Goal: Task Accomplishment & Management: Complete application form

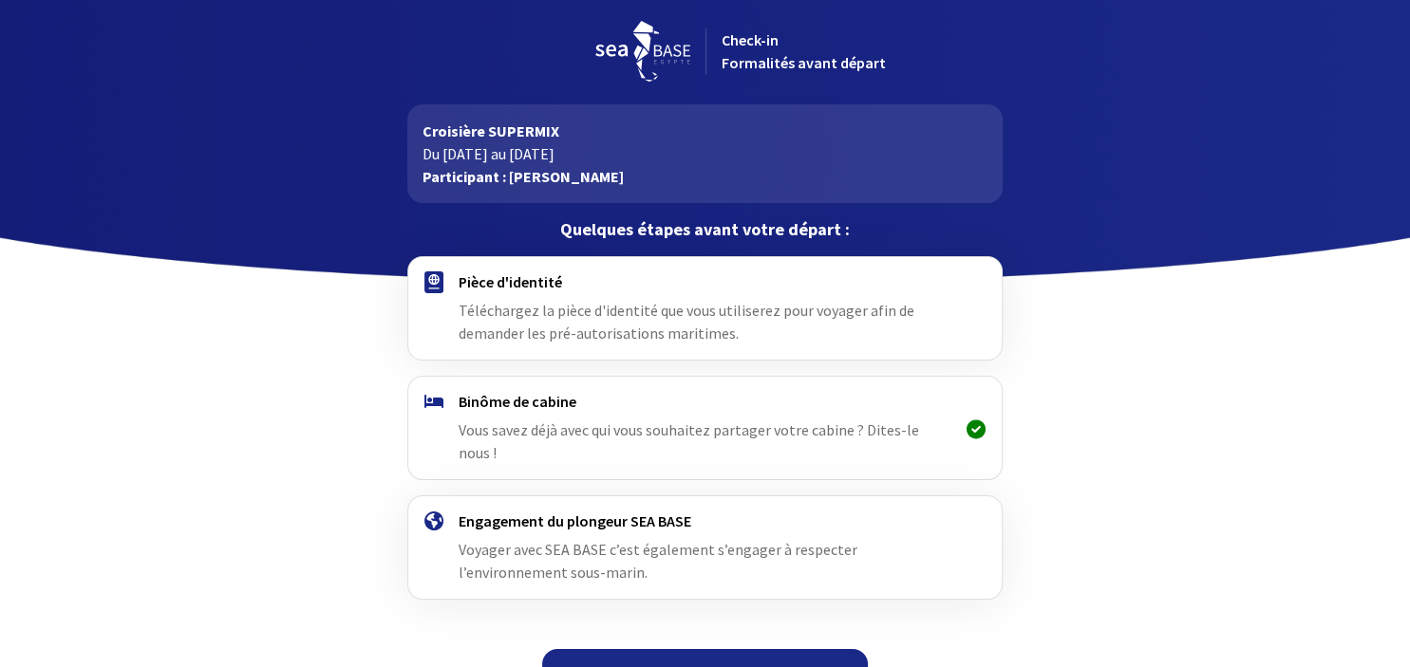
scroll to position [16, 0]
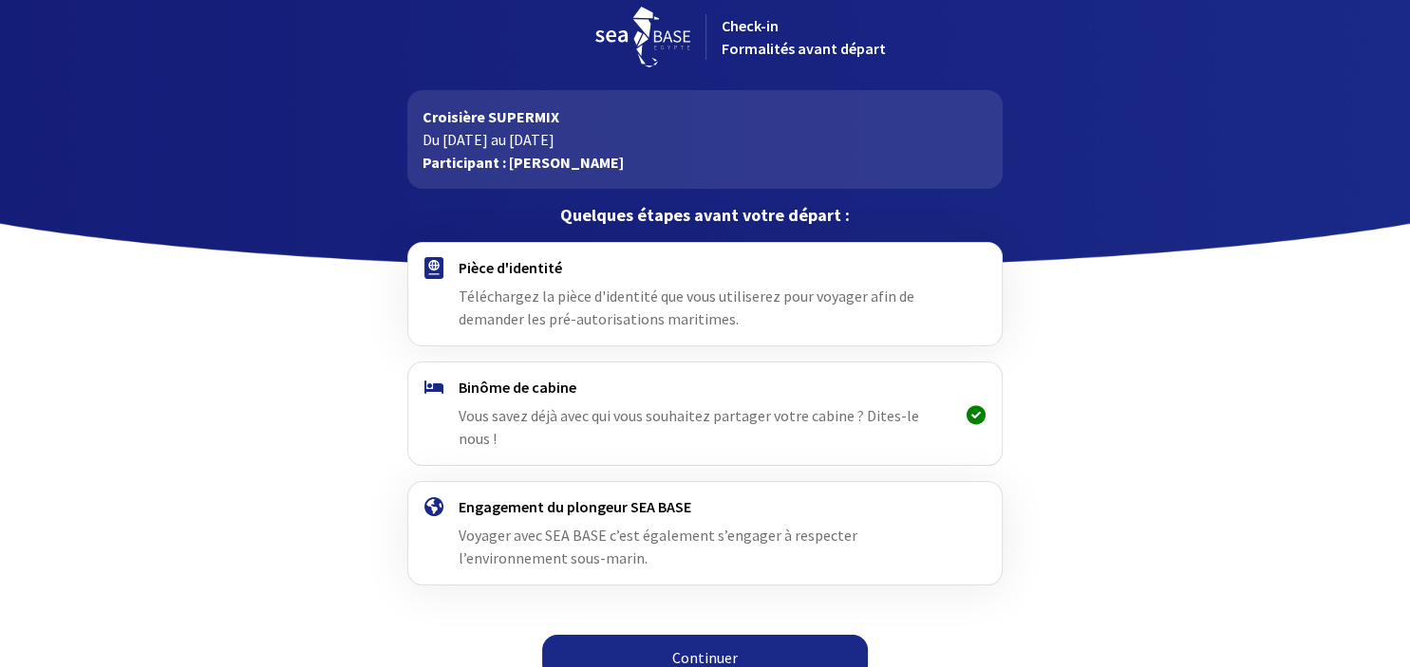
click at [715, 637] on link "Continuer" at bounding box center [705, 658] width 326 height 46
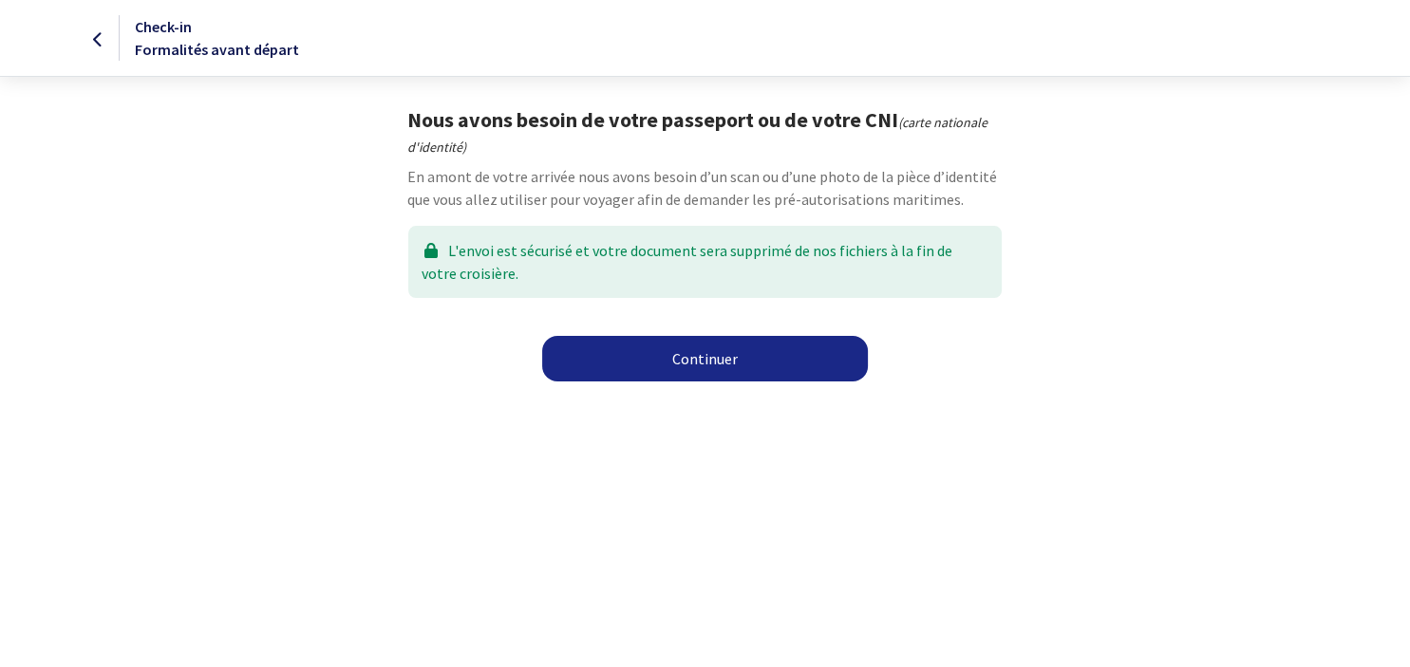
click at [700, 363] on link "Continuer" at bounding box center [705, 359] width 326 height 46
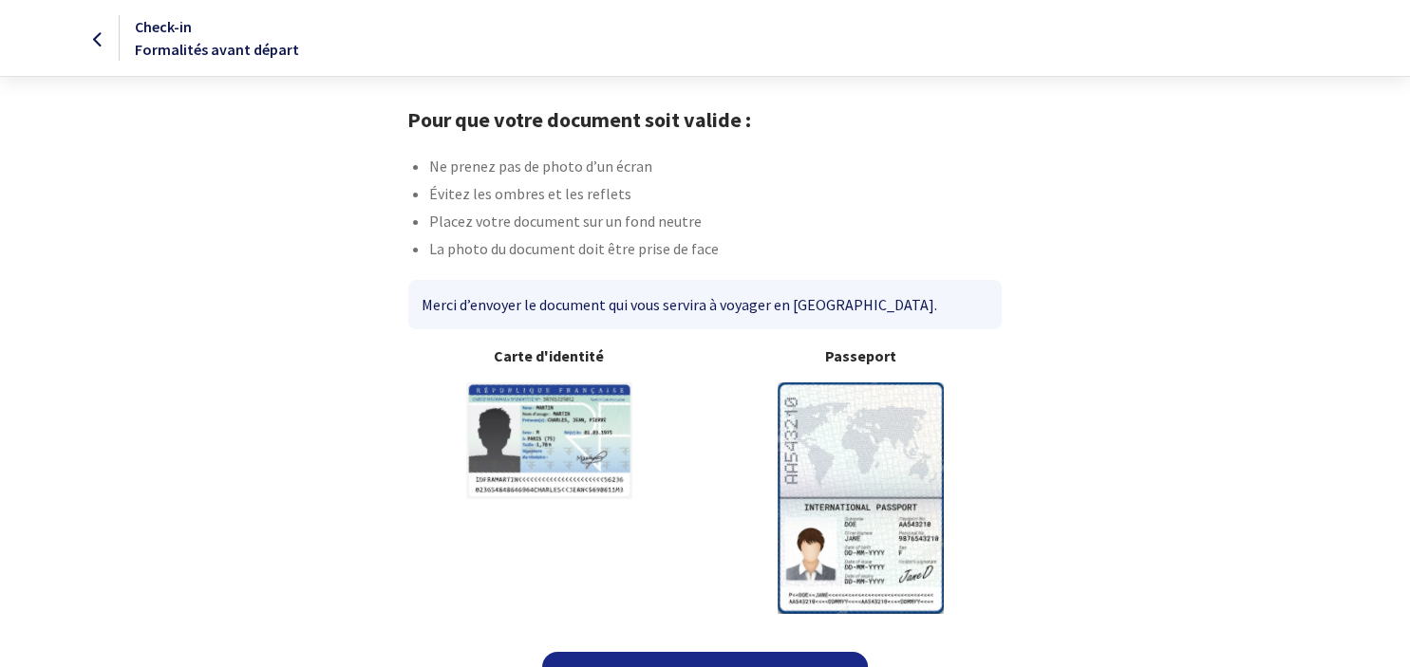
click at [855, 361] on b "Passeport" at bounding box center [862, 356] width 282 height 23
click at [870, 499] on img at bounding box center [861, 498] width 166 height 231
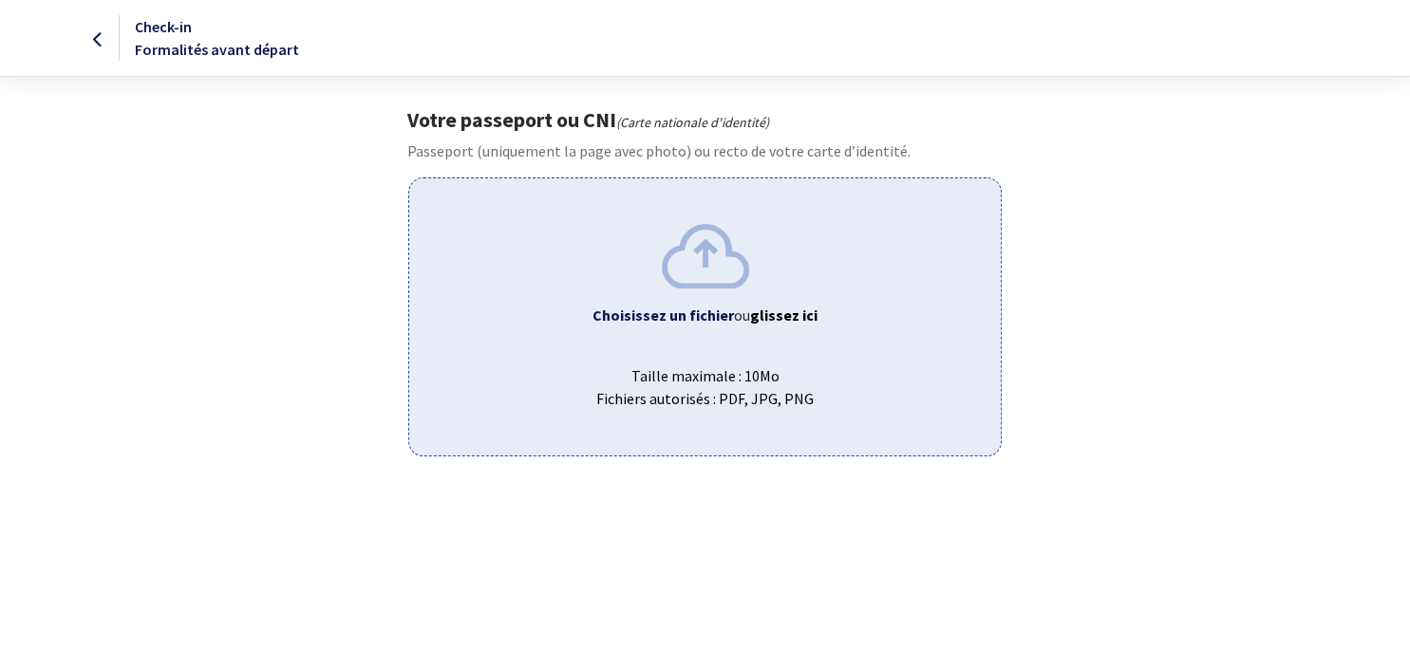
click at [693, 277] on img at bounding box center [705, 256] width 87 height 64
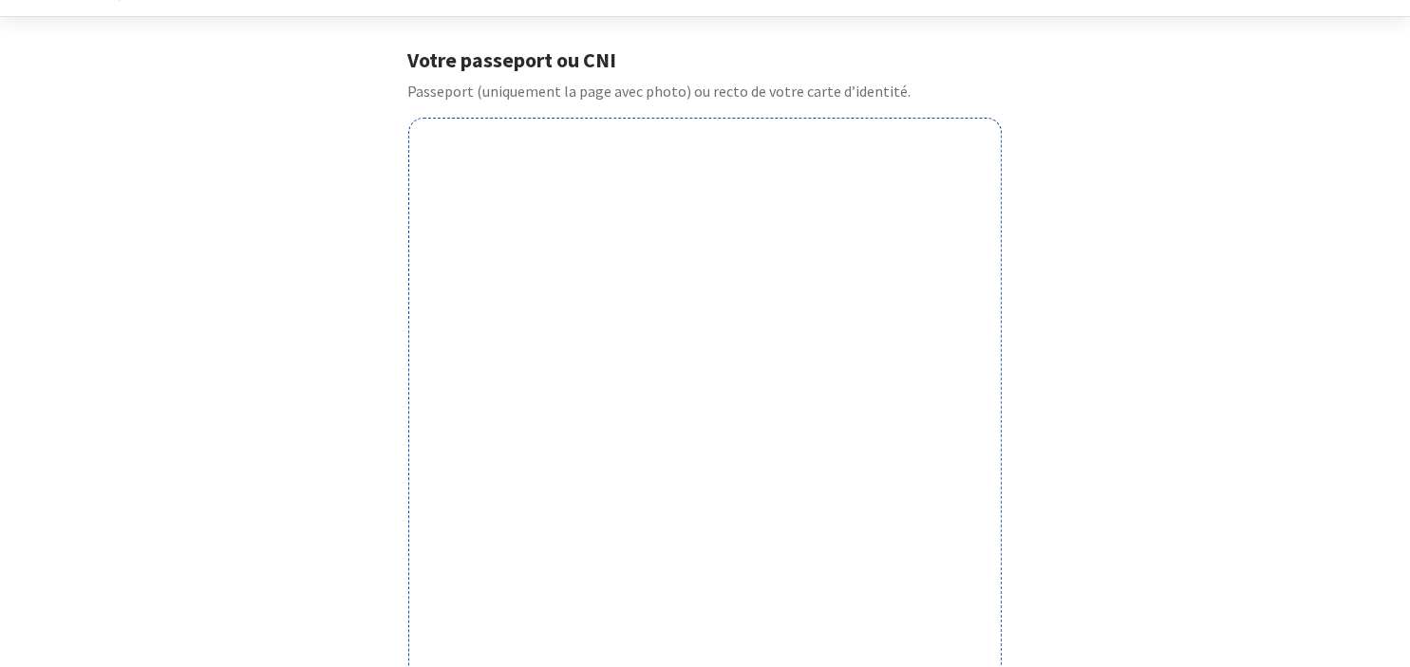
scroll to position [100, 0]
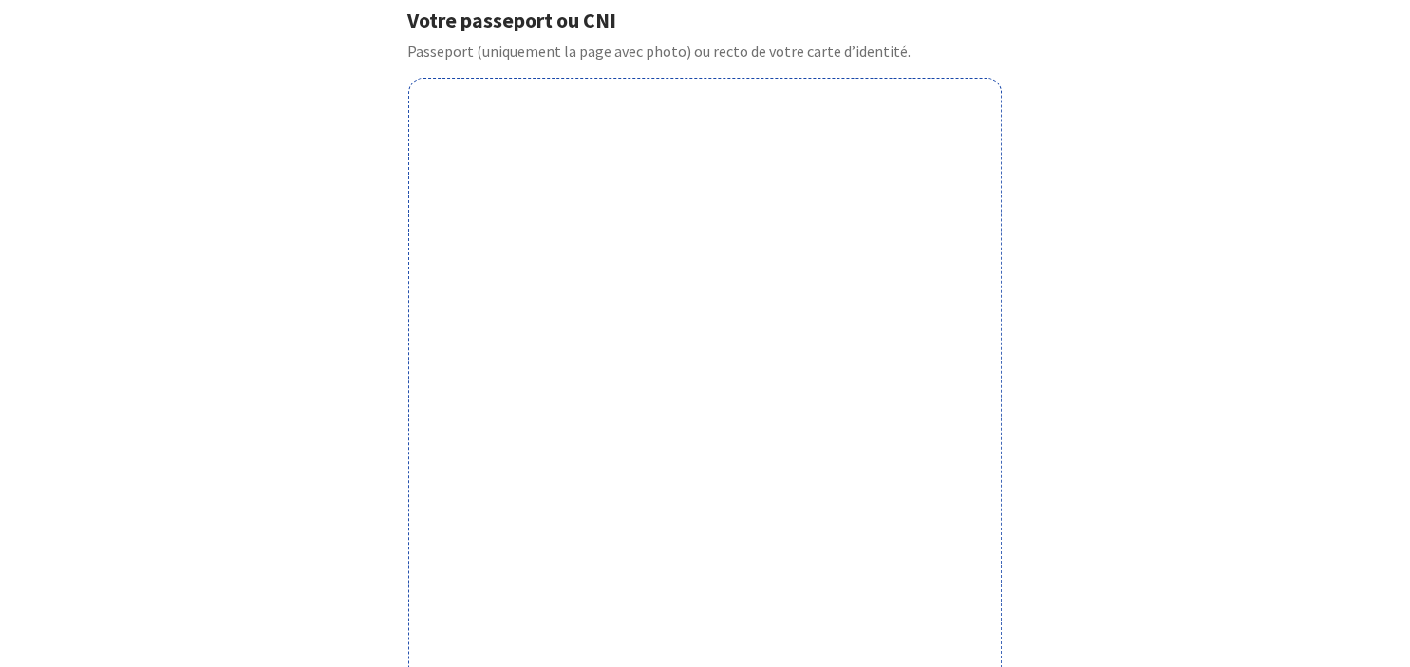
click at [306, 257] on div "Votre passeport ou CNI Passeport (uniquement la page avec photo) ou recto de vo…" at bounding box center [705, 527] width 1073 height 1039
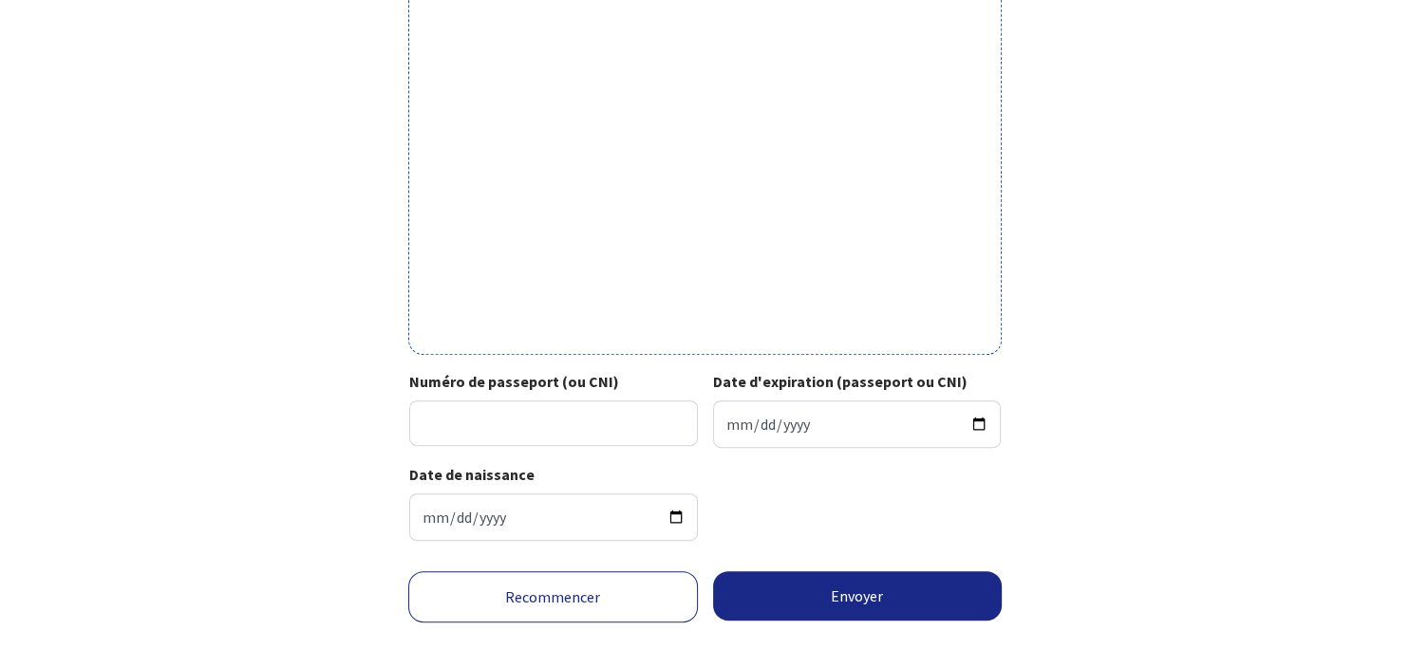
scroll to position [608, 0]
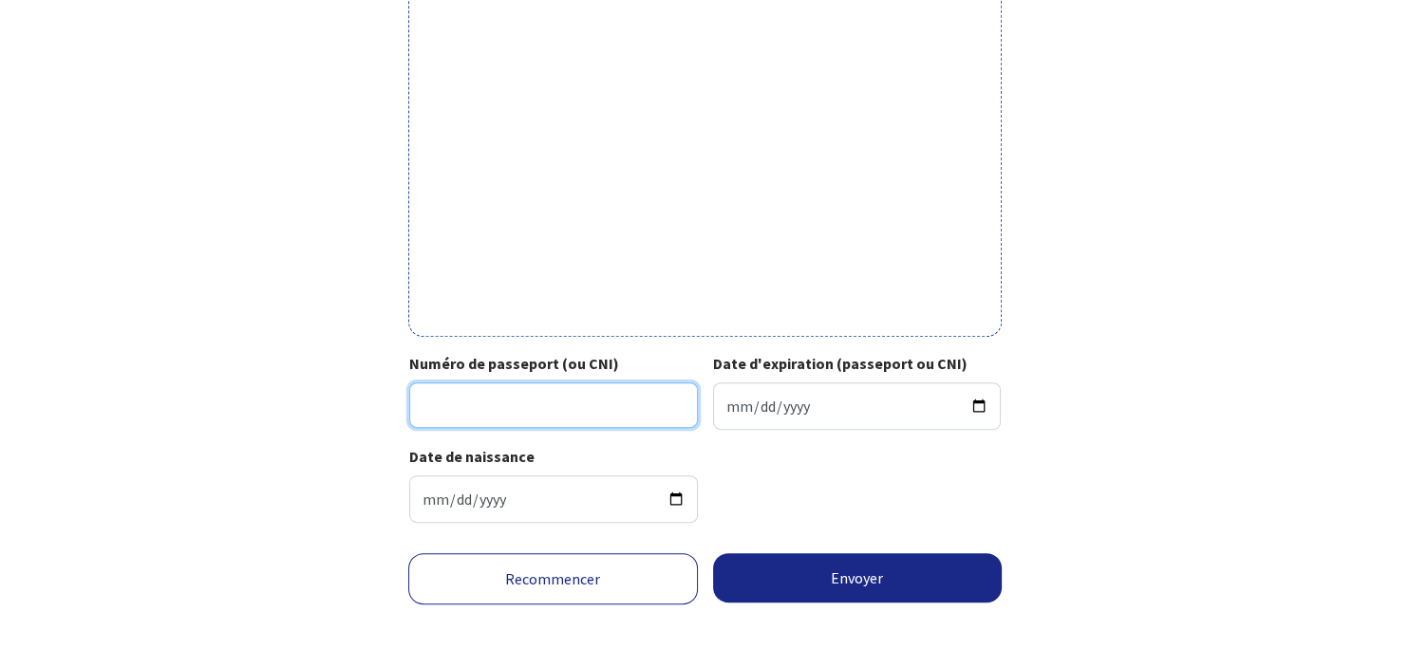
click at [454, 408] on input "Numéro de passeport (ou CNI)" at bounding box center [553, 406] width 289 height 46
type input "24EH30591"
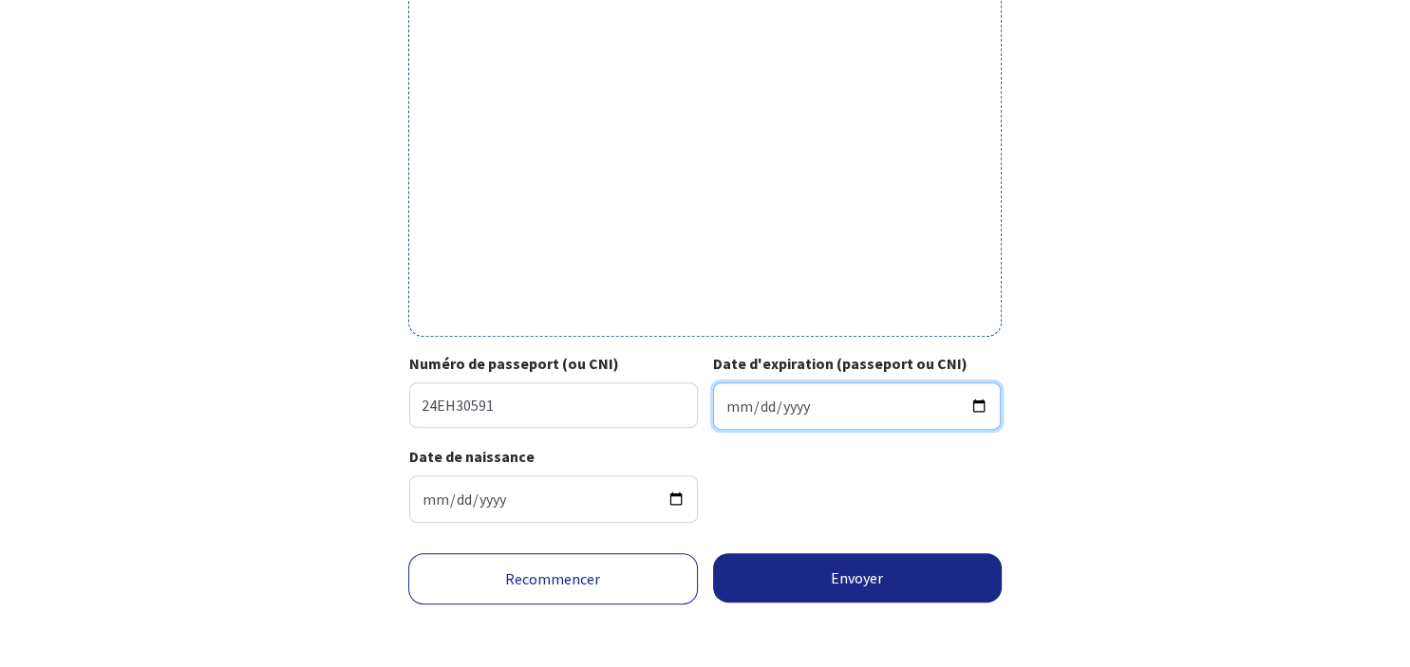
click at [729, 409] on input "Date d'expiration (passeport ou CNI)" at bounding box center [857, 406] width 289 height 47
type input "2034-06-09"
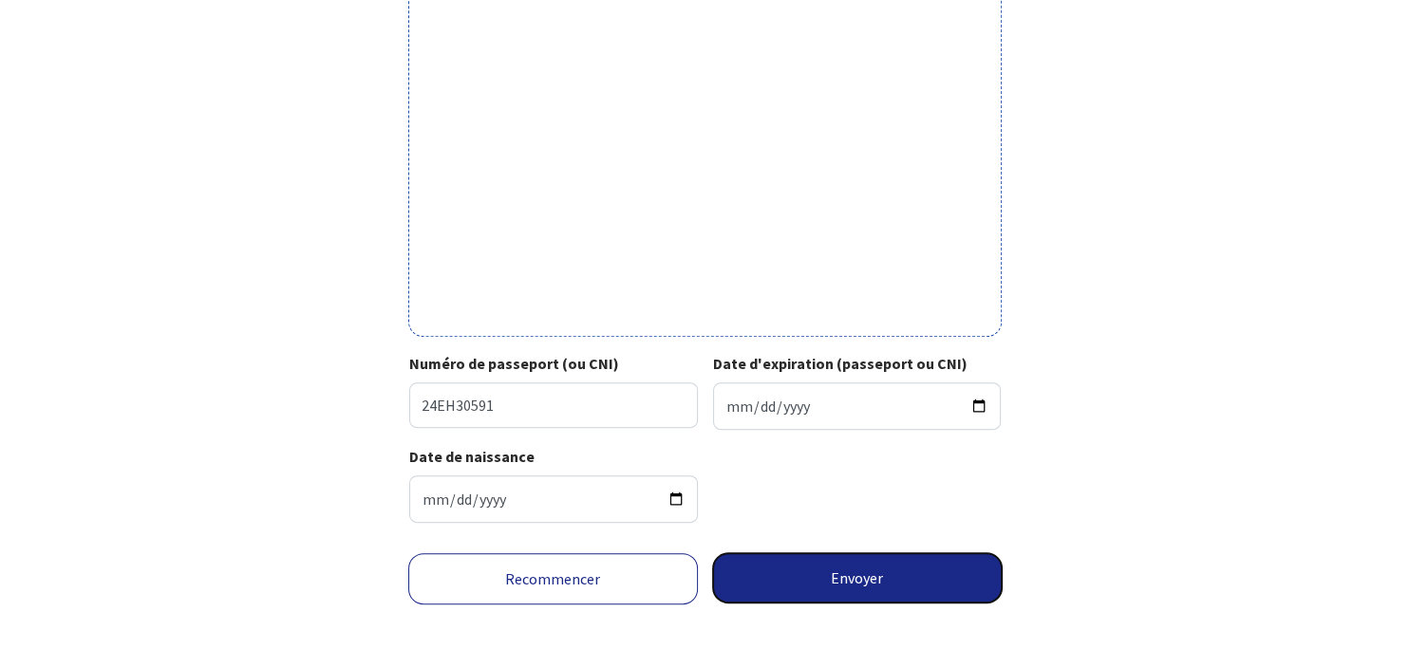
click at [846, 579] on button "Envoyer" at bounding box center [858, 577] width 290 height 49
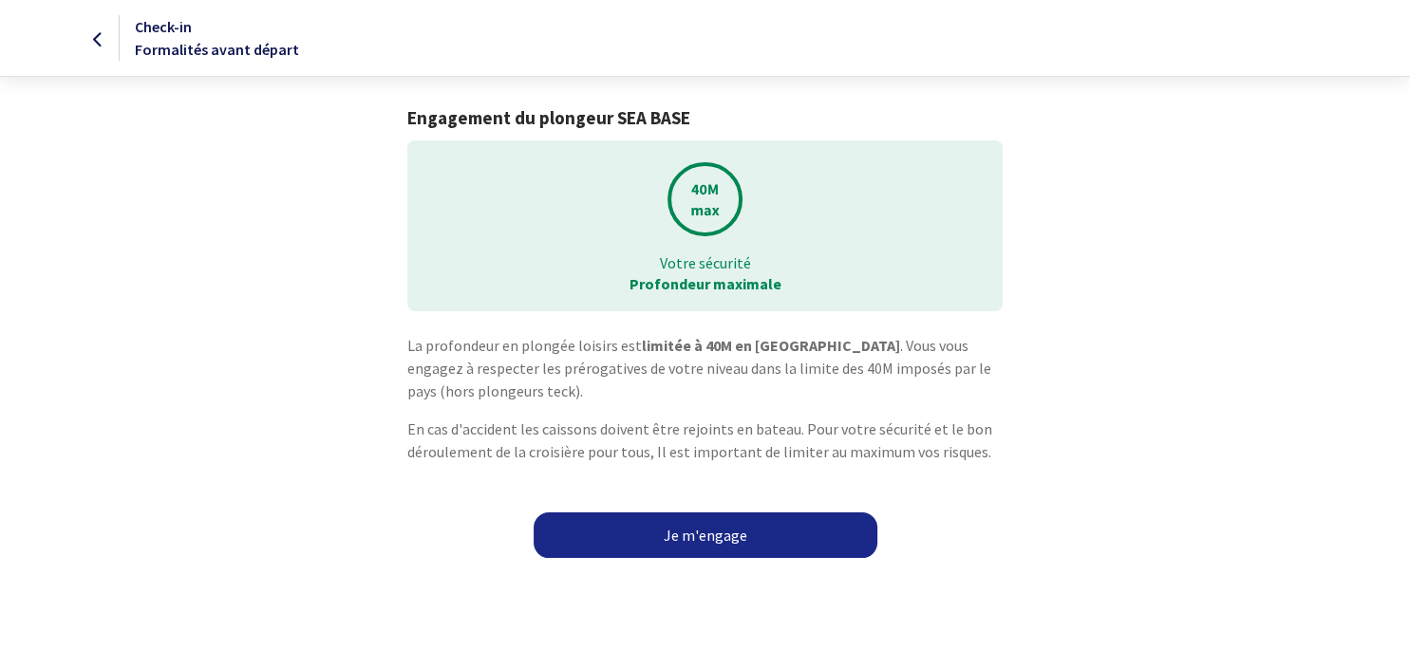
click at [698, 544] on link "Je m'engage" at bounding box center [706, 536] width 344 height 46
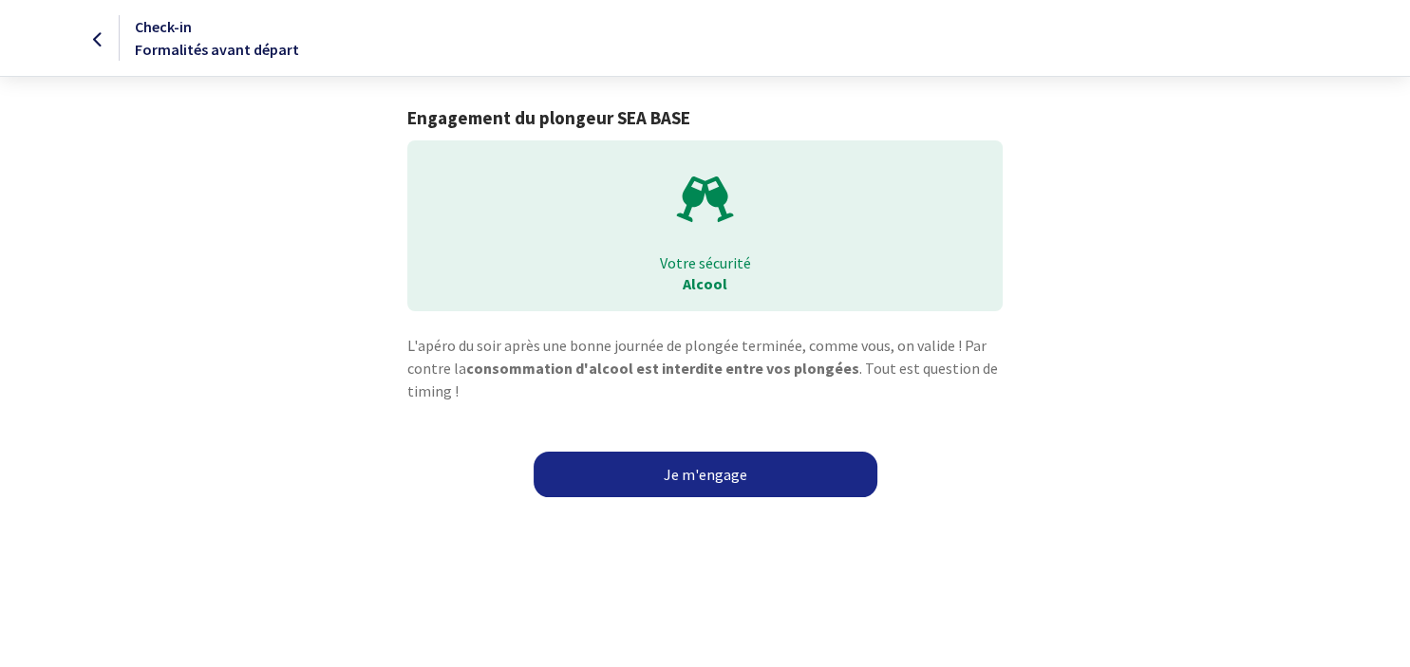
click at [712, 483] on link "Je m'engage" at bounding box center [706, 475] width 344 height 46
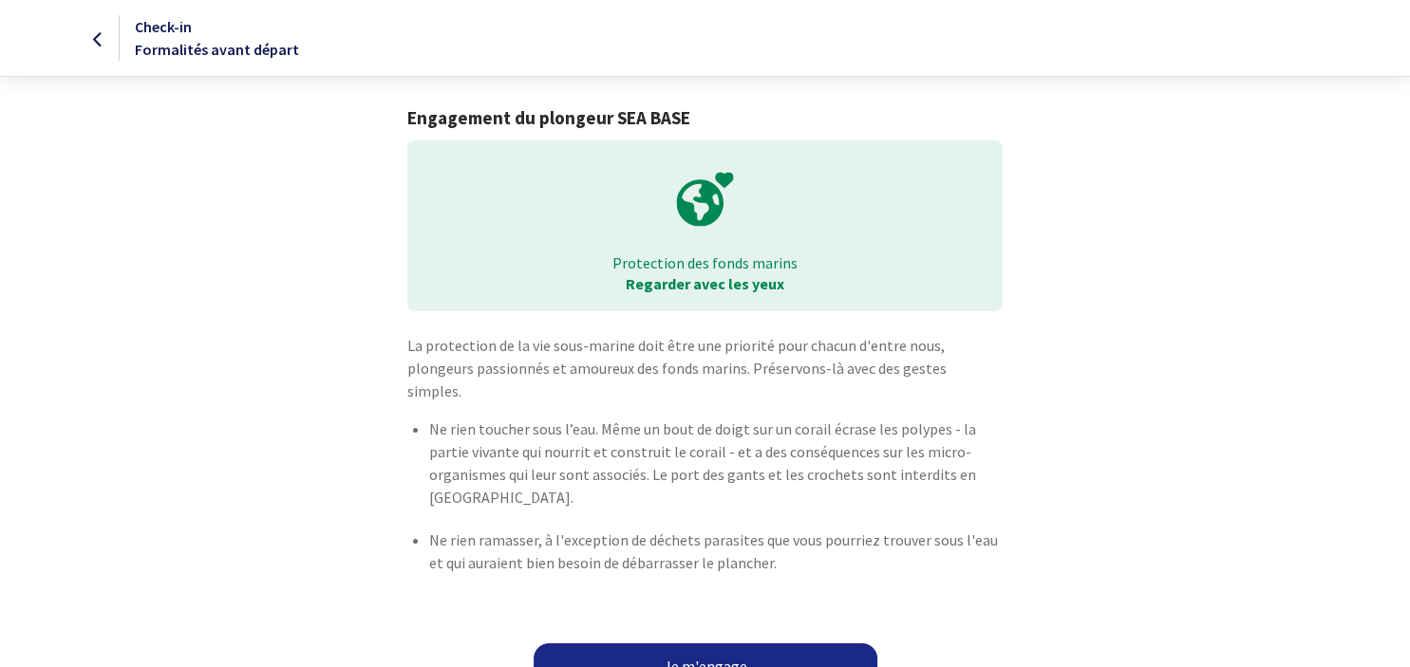
scroll to position [9, 0]
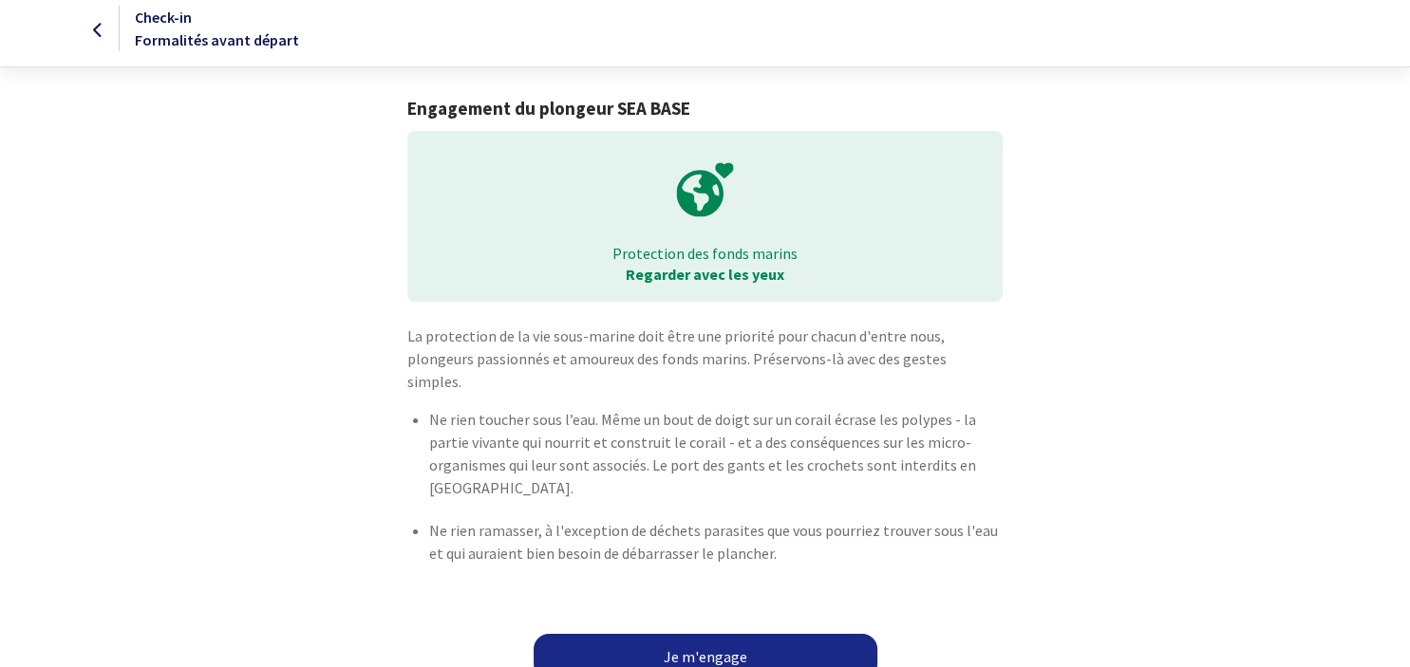
click at [699, 634] on link "Je m'engage" at bounding box center [706, 657] width 344 height 46
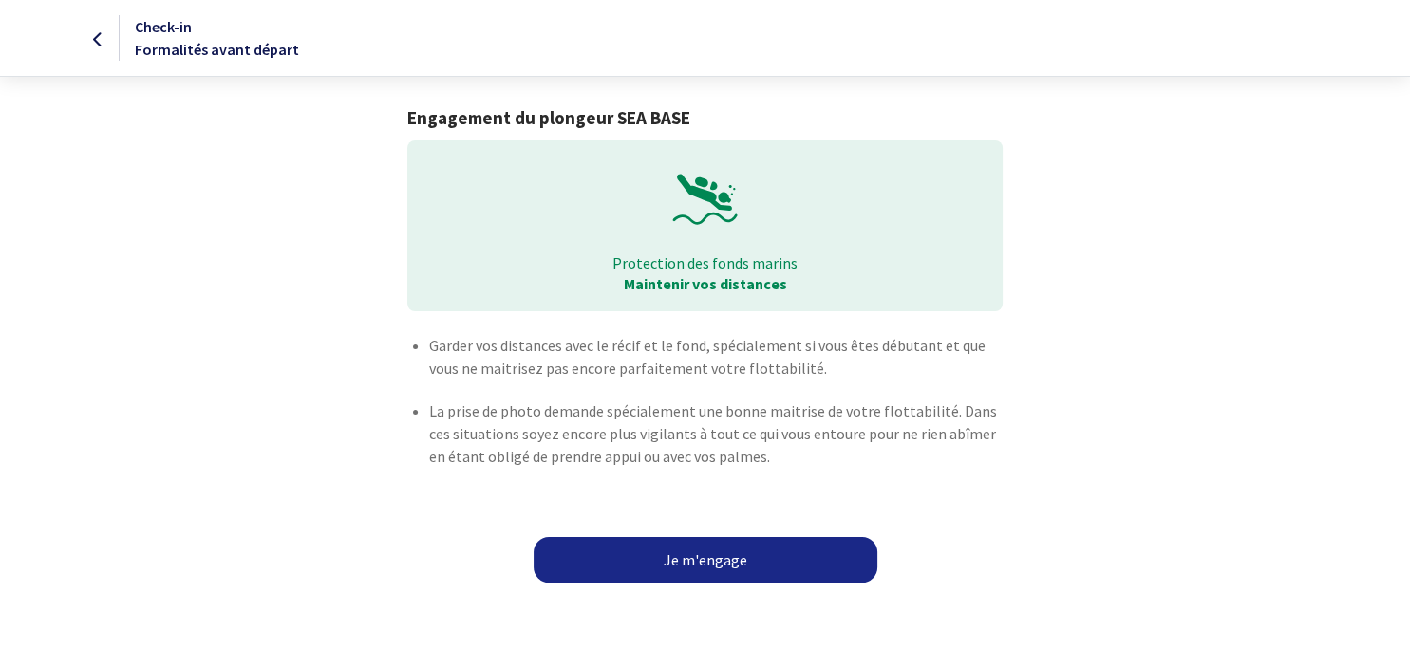
click at [699, 561] on link "Je m'engage" at bounding box center [706, 560] width 344 height 46
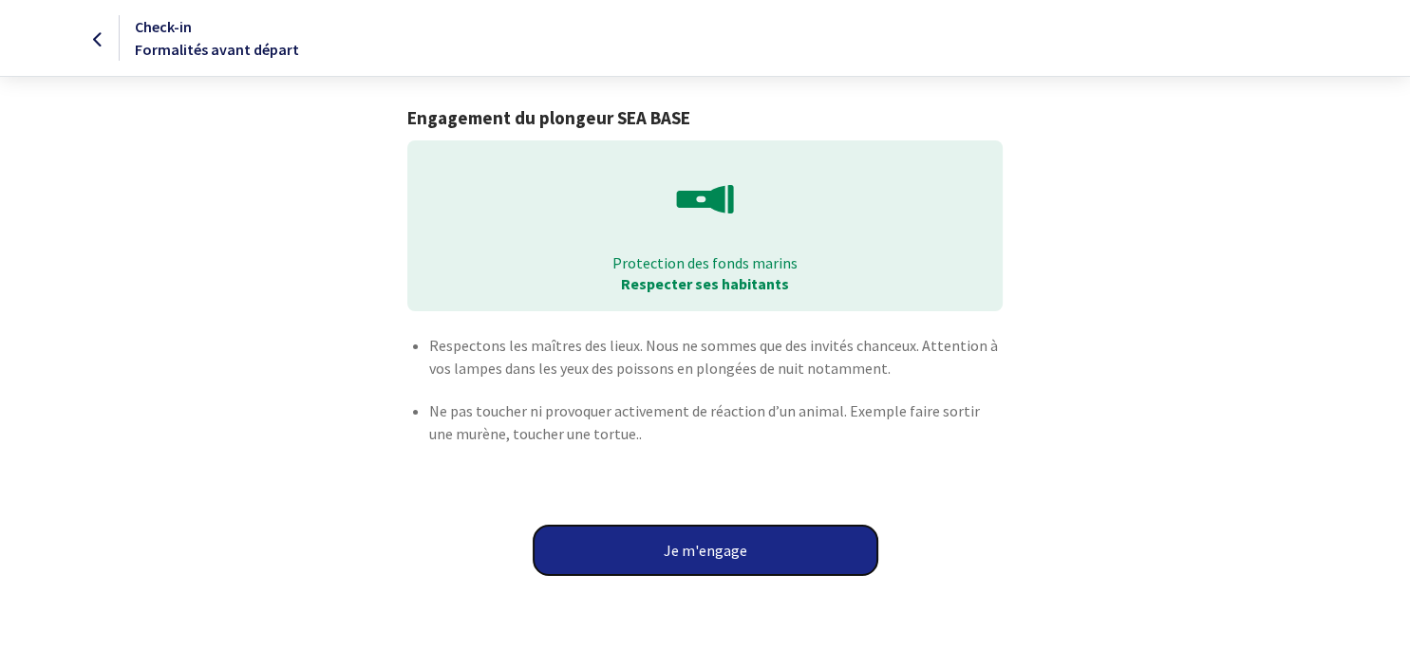
click at [711, 553] on button "Je m'engage" at bounding box center [706, 550] width 344 height 49
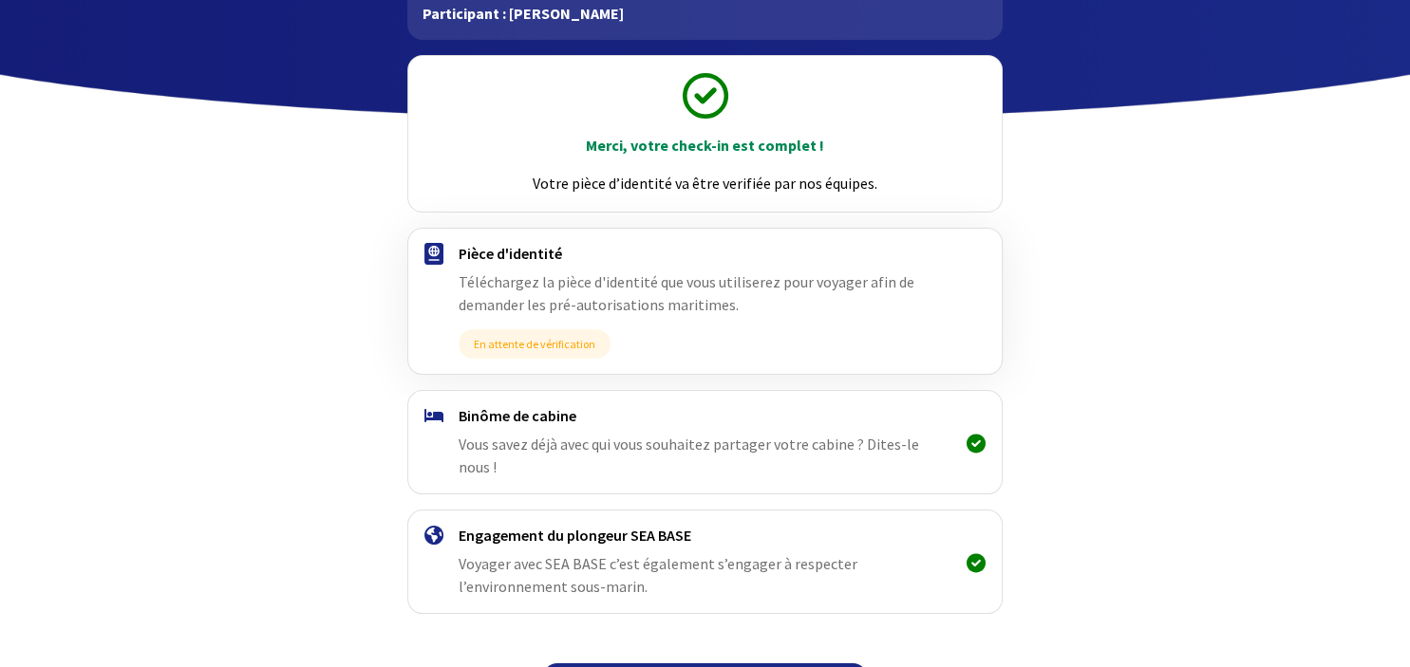
scroll to position [194, 0]
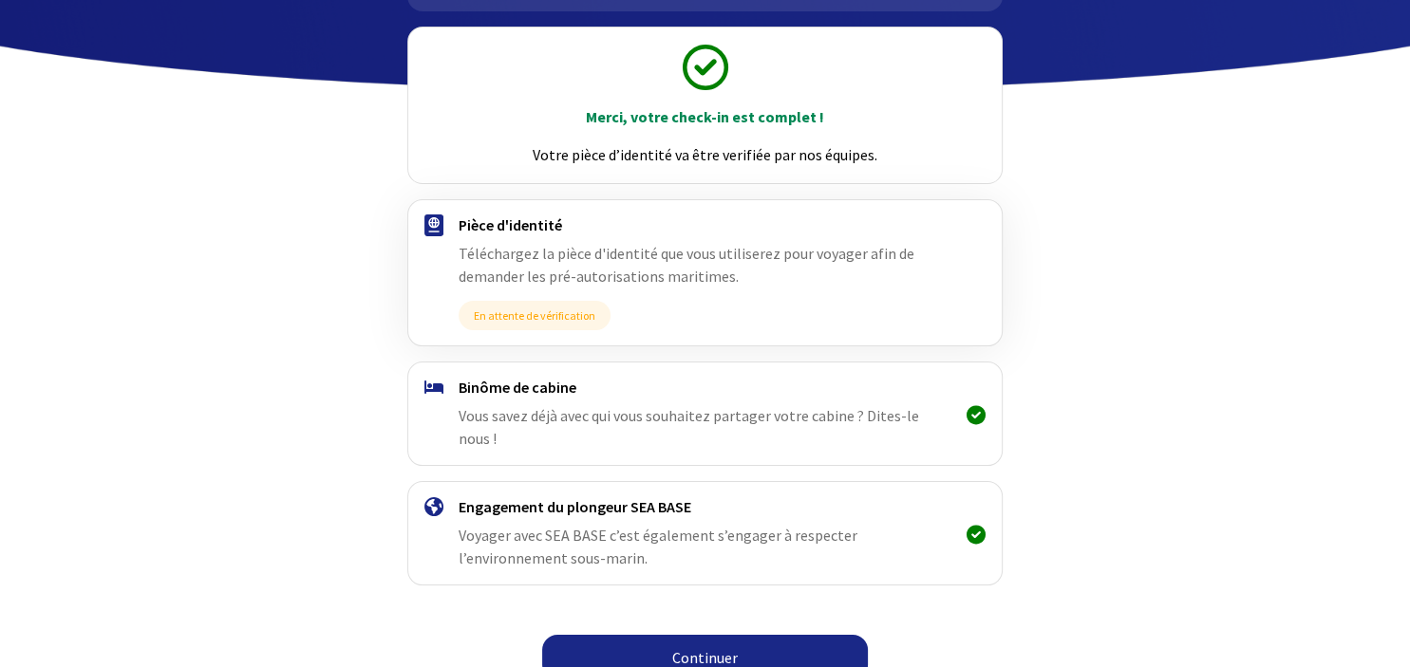
click at [711, 635] on link "Continuer" at bounding box center [705, 658] width 326 height 46
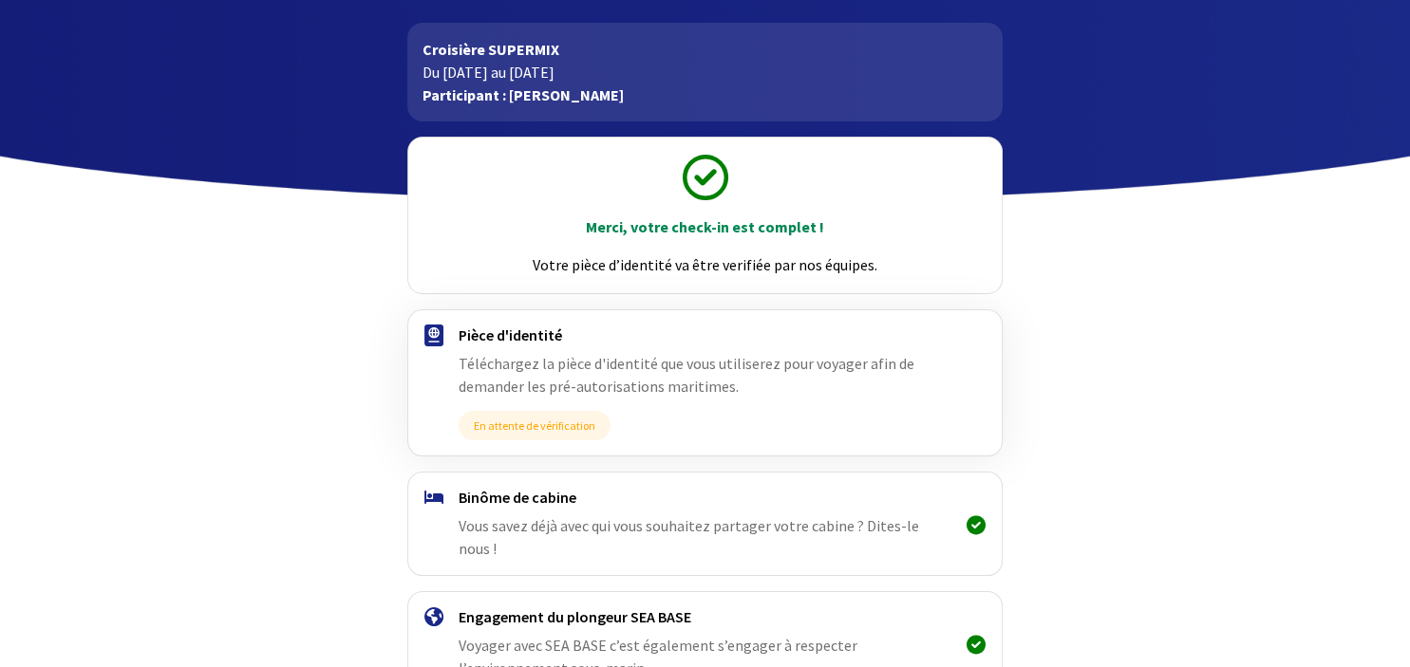
scroll to position [194, 0]
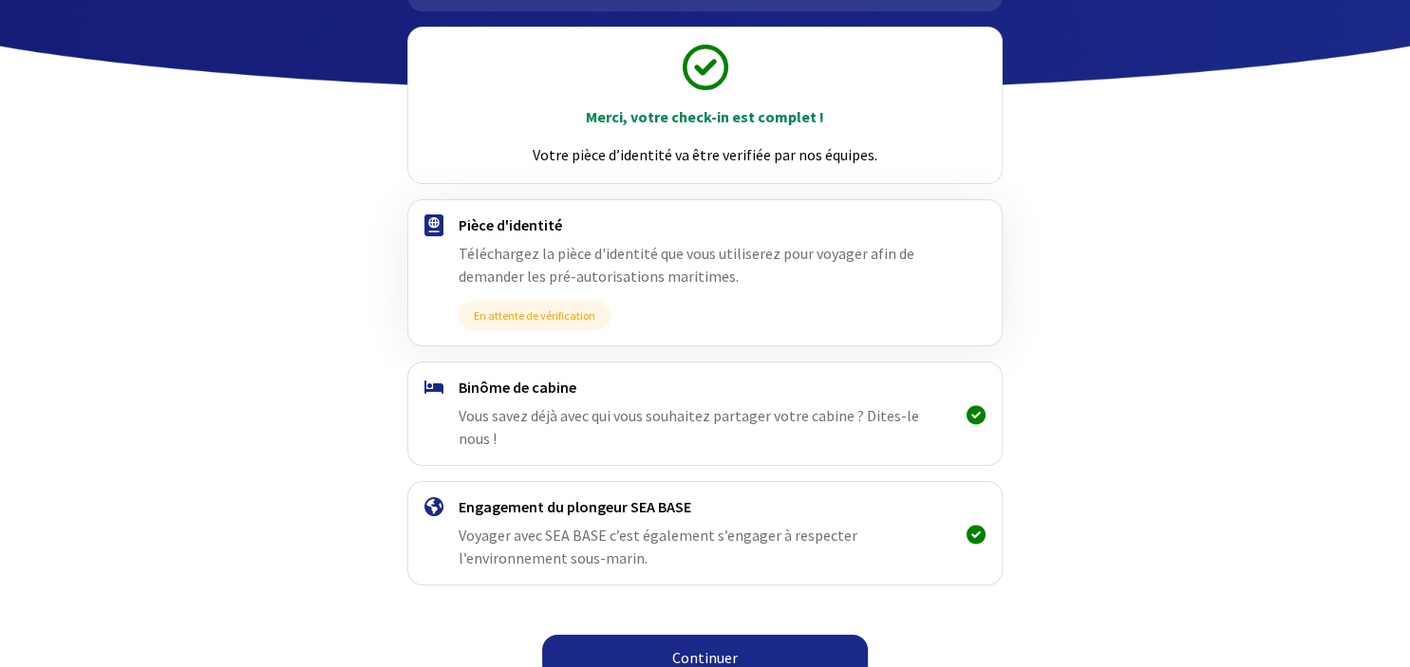
click at [699, 635] on link "Continuer" at bounding box center [705, 658] width 326 height 46
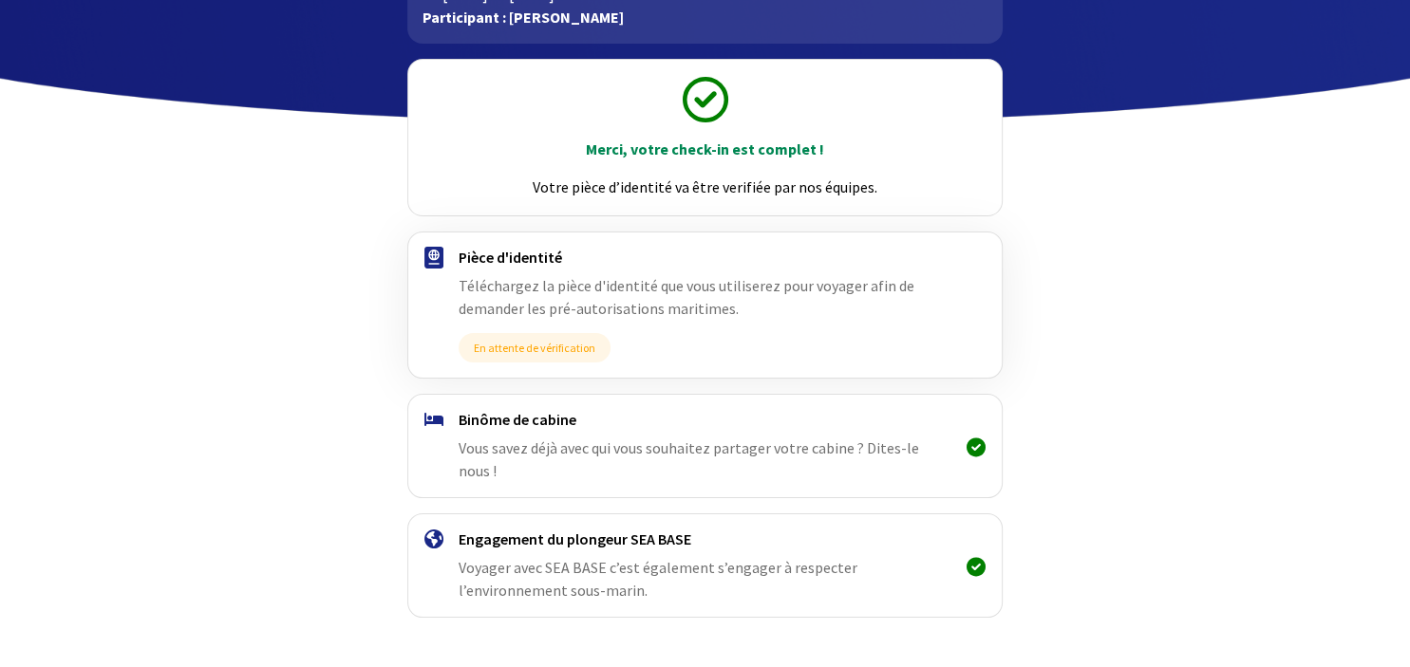
scroll to position [194, 0]
